Goal: Task Accomplishment & Management: Use online tool/utility

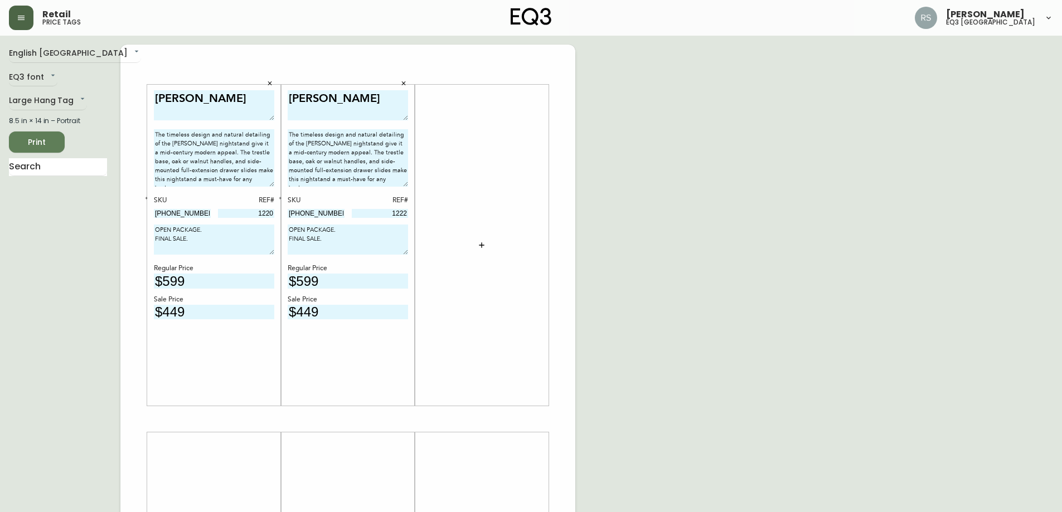
click at [28, 20] on button "button" at bounding box center [21, 18] width 25 height 25
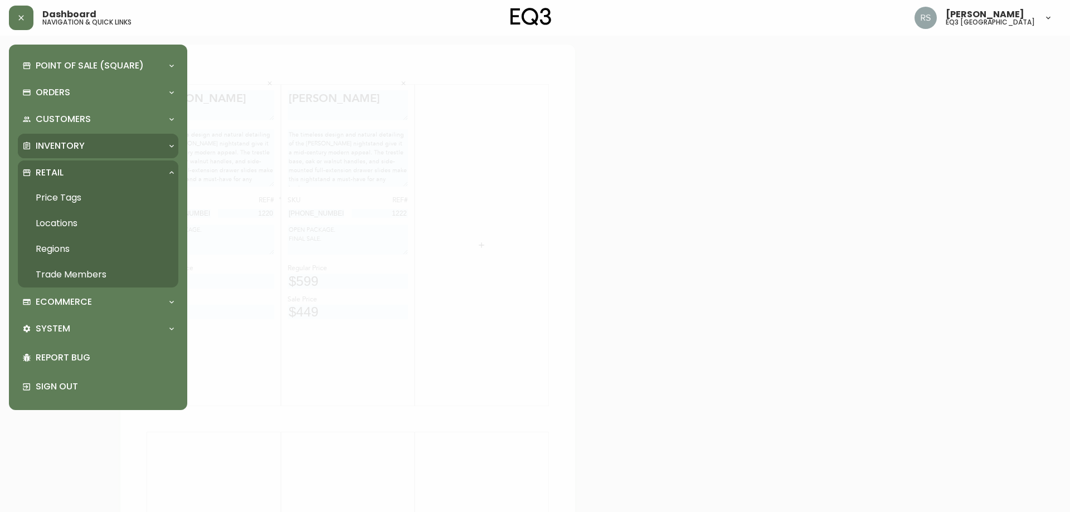
click at [62, 153] on div "Inventory" at bounding box center [98, 146] width 161 height 25
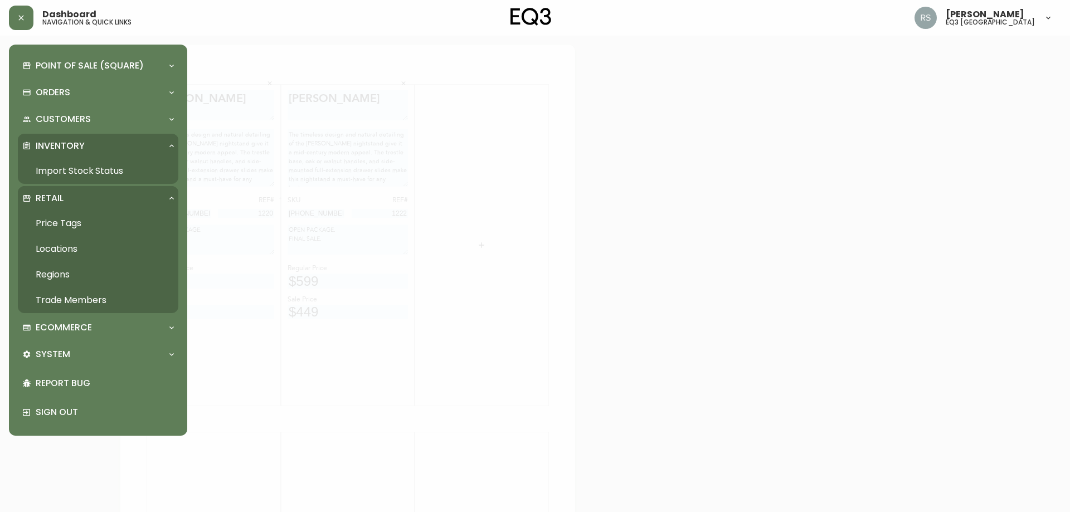
click at [69, 173] on link "Import Stock Status" at bounding box center [98, 171] width 161 height 26
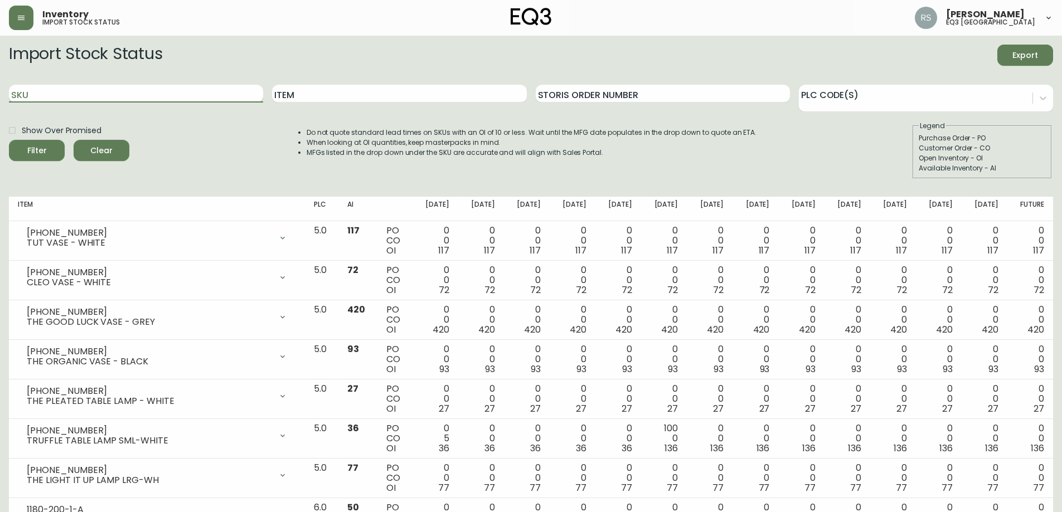
click at [56, 97] on input "SKU" at bounding box center [136, 94] width 254 height 18
type input "[PHONE_NUMBER]"
click at [153, 85] on input "[PHONE_NUMBER]" at bounding box center [136, 94] width 254 height 18
click at [9, 140] on button "Filter" at bounding box center [37, 150] width 56 height 21
